Goal: Task Accomplishment & Management: Manage account settings

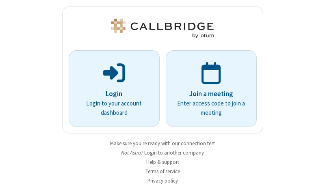
click at [111, 94] on p "Login" at bounding box center [114, 94] width 68 height 11
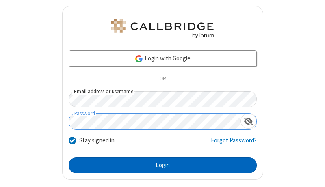
click at [159, 165] on button "Login" at bounding box center [163, 166] width 188 height 16
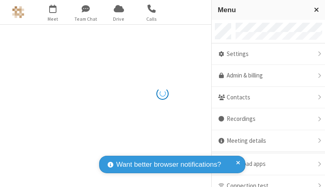
click at [266, 76] on link "Admin & billing" at bounding box center [268, 76] width 113 height 22
